Goal: Transaction & Acquisition: Purchase product/service

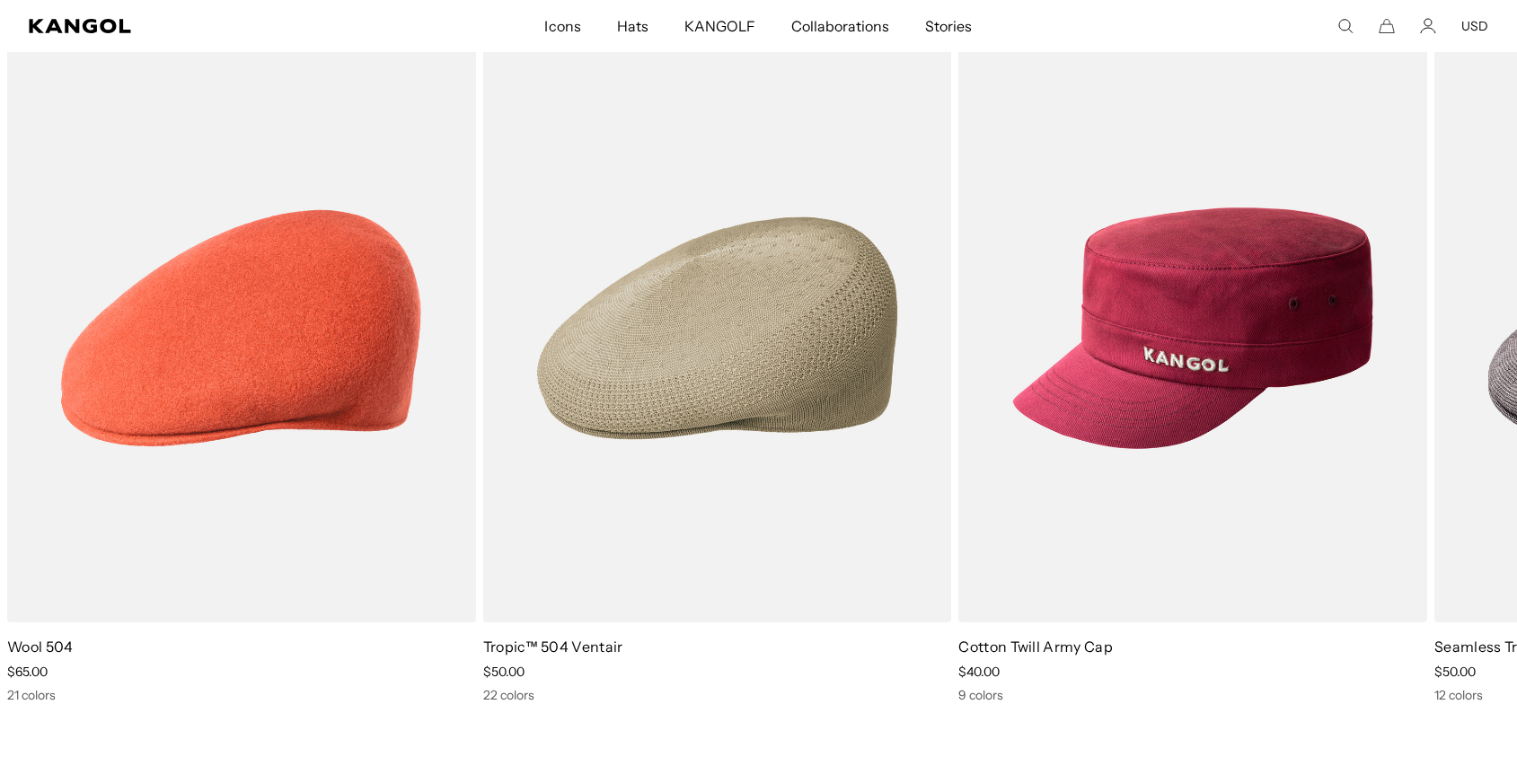
scroll to position [0, 370]
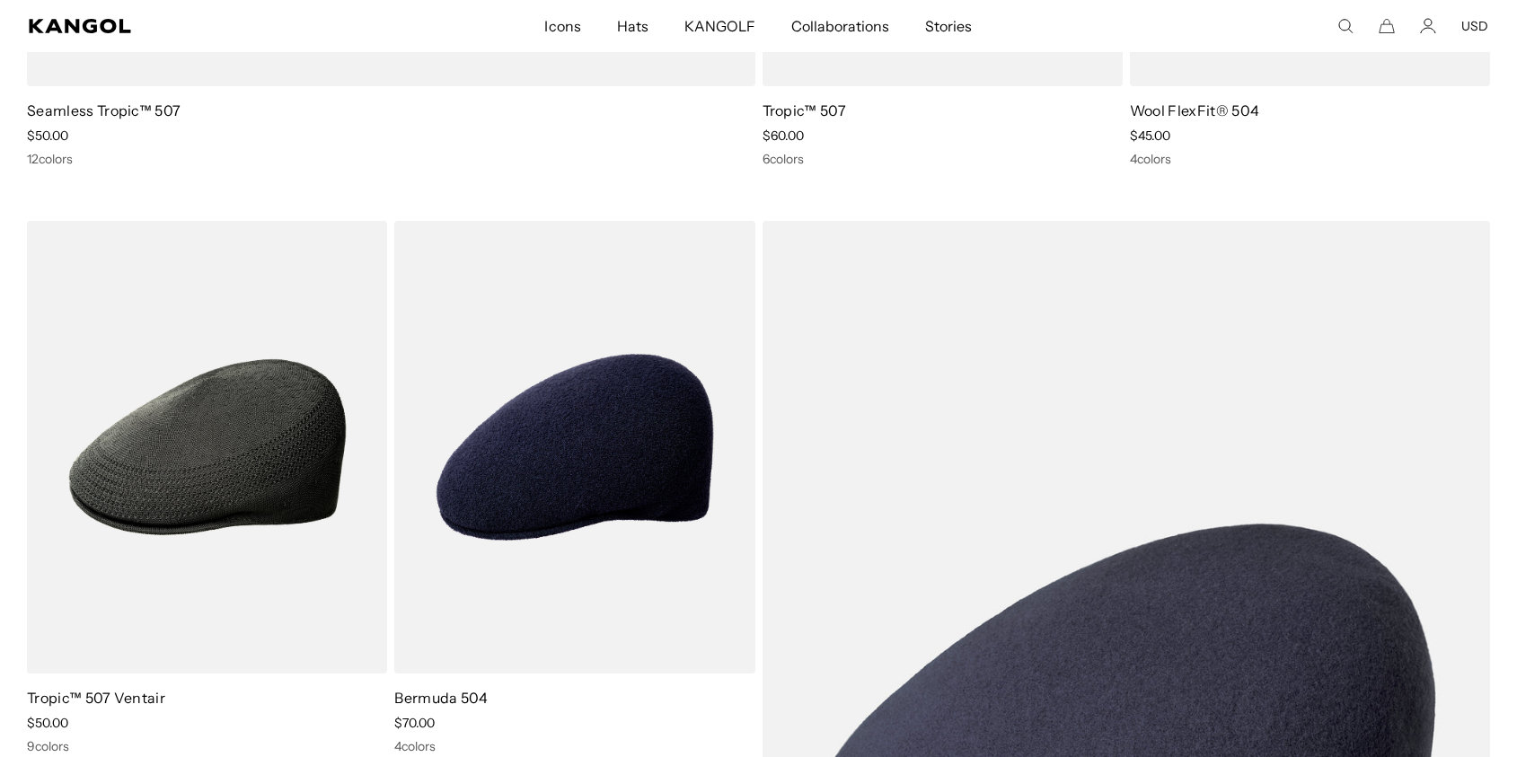
scroll to position [0, 370]
